Goal: Information Seeking & Learning: Learn about a topic

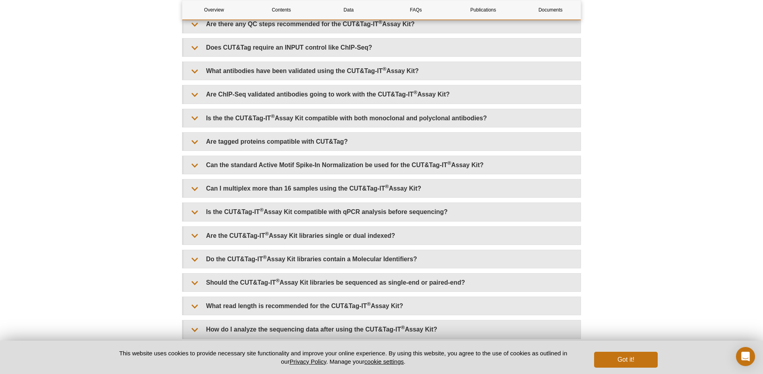
scroll to position [2026, 0]
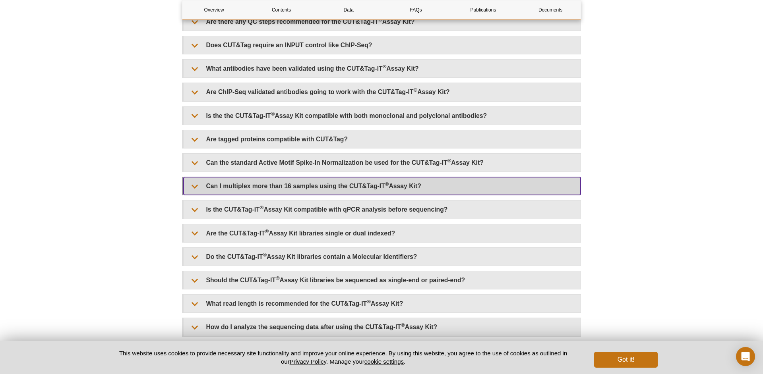
click at [200, 195] on summary "Can I multiplex more than 16 samples using the CUT&Tag-IT ® Assay Kit?" at bounding box center [382, 186] width 397 height 18
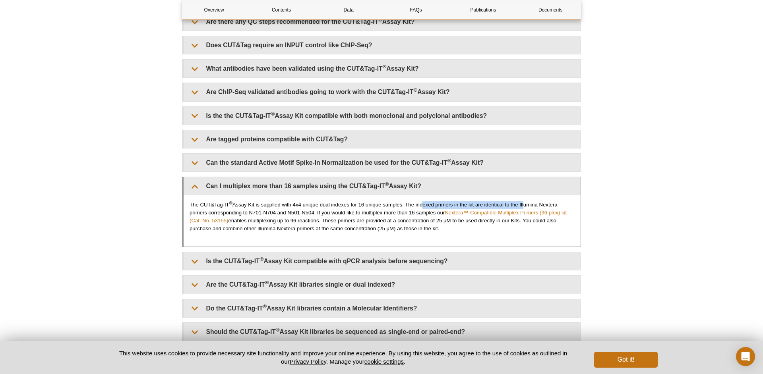
drag, startPoint x: 423, startPoint y: 230, endPoint x: 524, endPoint y: 230, distance: 101.4
click at [524, 230] on p "The CUT&Tag-IT ® Assay Kit is supplied with 4x4 unique dual indexes for 16 uniq…" at bounding box center [382, 217] width 385 height 32
drag, startPoint x: 212, startPoint y: 238, endPoint x: 309, endPoint y: 238, distance: 96.2
click at [309, 233] on p "The CUT&Tag-IT ® Assay Kit is supplied with 4x4 unique dual indexes for 16 uniq…" at bounding box center [382, 217] width 385 height 32
drag, startPoint x: 334, startPoint y: 237, endPoint x: 348, endPoint y: 234, distance: 14.8
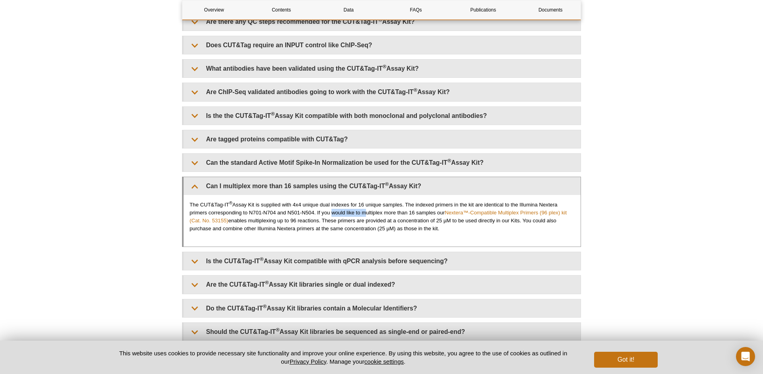
click at [368, 233] on p "The CUT&Tag-IT ® Assay Kit is supplied with 4x4 unique dual indexes for 16 uniq…" at bounding box center [382, 217] width 385 height 32
drag, startPoint x: 391, startPoint y: 236, endPoint x: 442, endPoint y: 236, distance: 50.5
click at [442, 233] on p "The CUT&Tag-IT ® Assay Kit is supplied with 4x4 unique dual indexes for 16 uniq…" at bounding box center [382, 217] width 385 height 32
drag, startPoint x: 266, startPoint y: 246, endPoint x: 308, endPoint y: 246, distance: 42.5
click at [308, 233] on p "The CUT&Tag-IT ® Assay Kit is supplied with 4x4 unique dual indexes for 16 uniq…" at bounding box center [382, 217] width 385 height 32
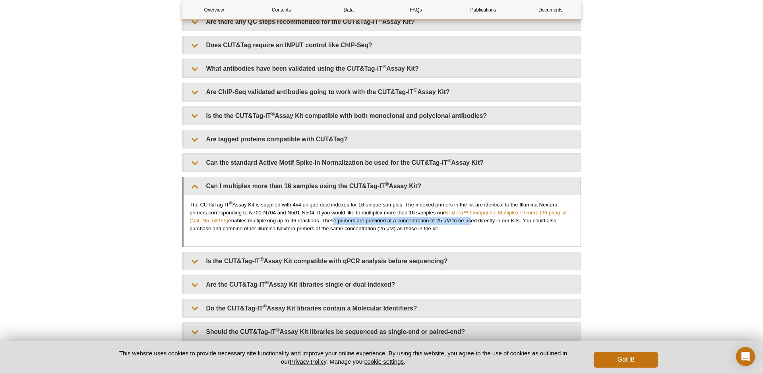
drag, startPoint x: 357, startPoint y: 245, endPoint x: 471, endPoint y: 245, distance: 114.9
click at [471, 233] on p "The CUT&Tag-IT ® Assay Kit is supplied with 4x4 unique dual indexes for 16 uniq…" at bounding box center [382, 217] width 385 height 32
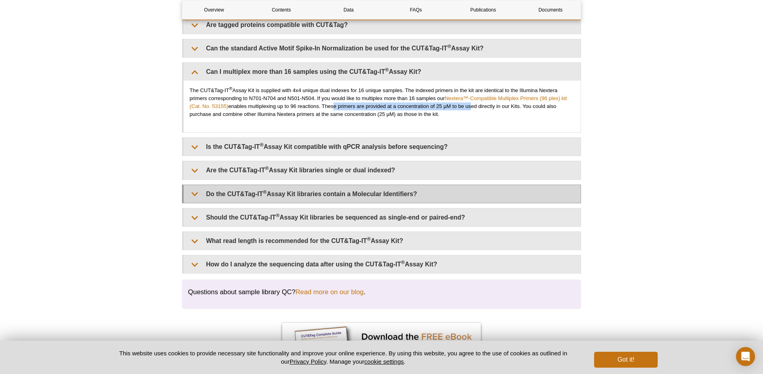
scroll to position [2140, 0]
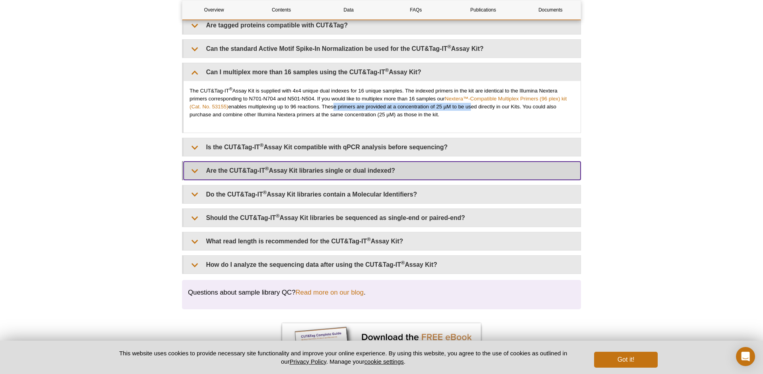
click at [196, 180] on summary "Are the CUT&Tag-IT ® Assay Kit libraries single or dual indexed?" at bounding box center [382, 171] width 397 height 18
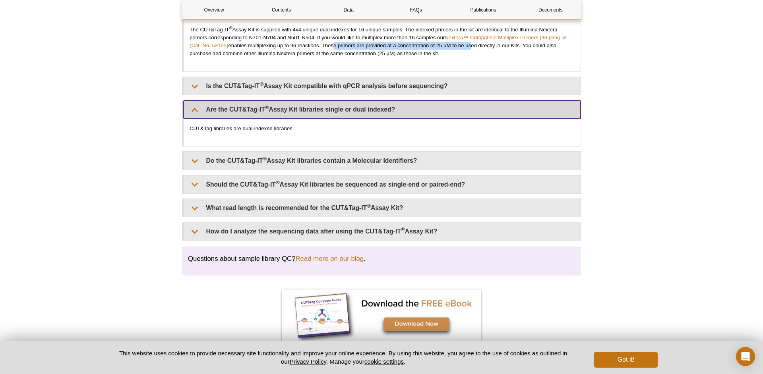
scroll to position [2203, 0]
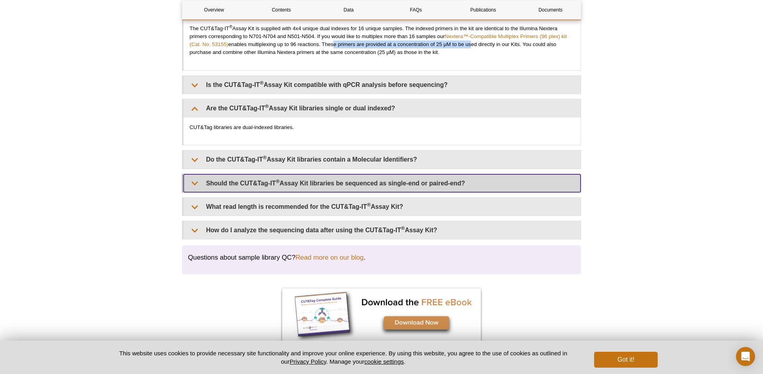
click at [194, 192] on summary "Should the CUT&Tag-IT ® Assay Kit libraries be sequenced as single-end or paire…" at bounding box center [382, 184] width 397 height 18
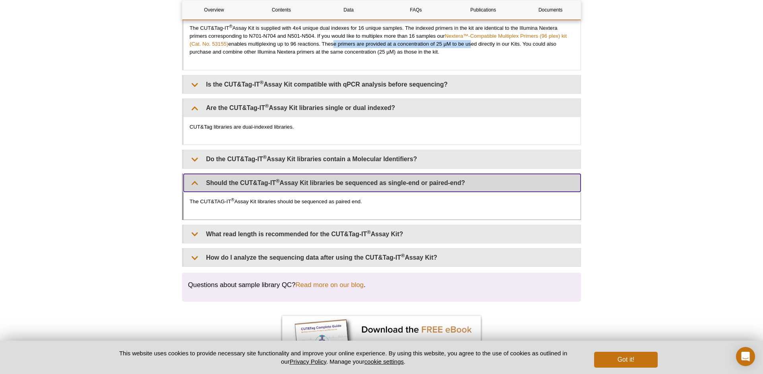
scroll to position [2147, 0]
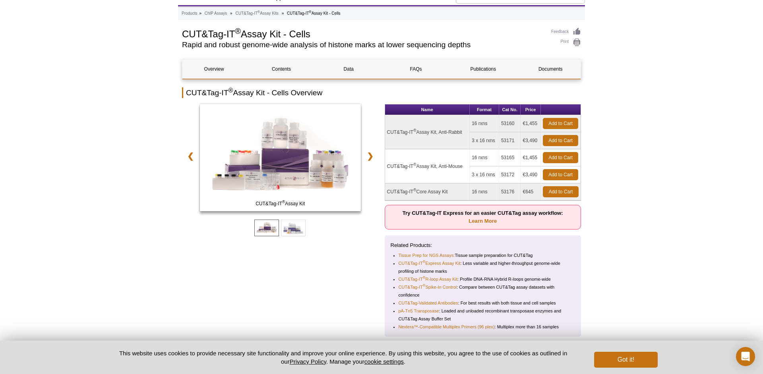
scroll to position [44, 0]
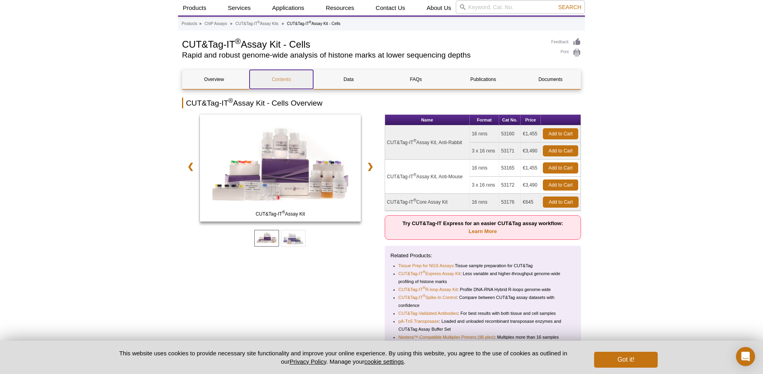
click at [286, 80] on link "Contents" at bounding box center [281, 79] width 63 height 19
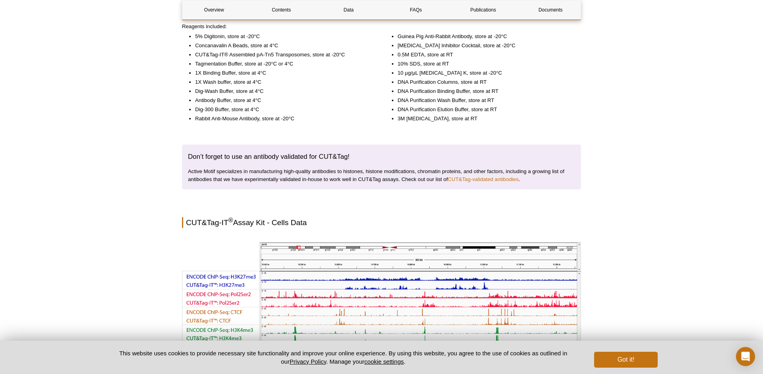
scroll to position [1314, 0]
